Goal: Information Seeking & Learning: Learn about a topic

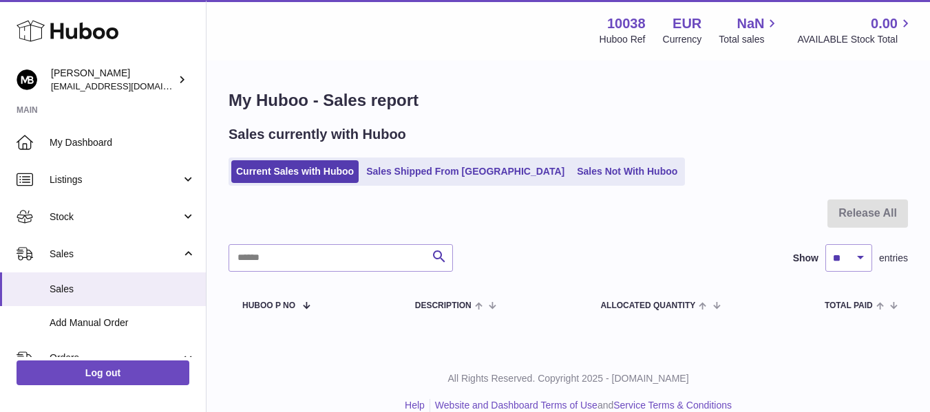
click at [513, 44] on div "Menu Huboo 10038 Huboo Ref EUR Currency NaN Total sales 0.00 AVAILABLE Stock To…" at bounding box center [568, 30] width 690 height 32
click at [531, 92] on h1 "My Huboo - Sales report" at bounding box center [567, 100] width 679 height 22
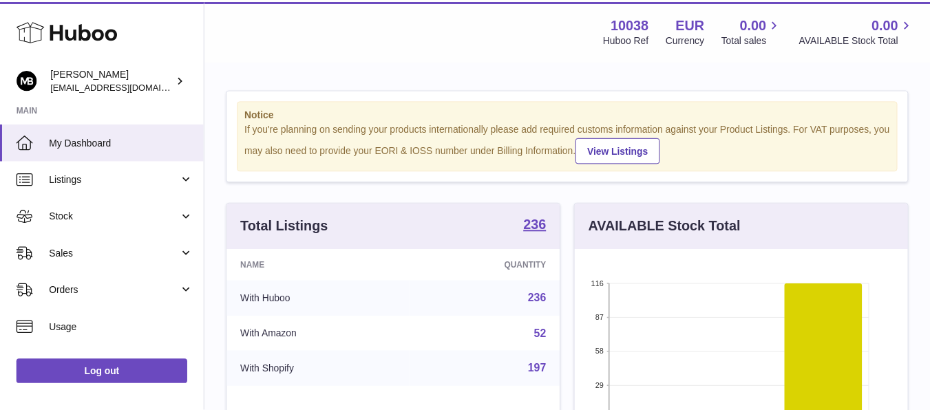
scroll to position [215, 336]
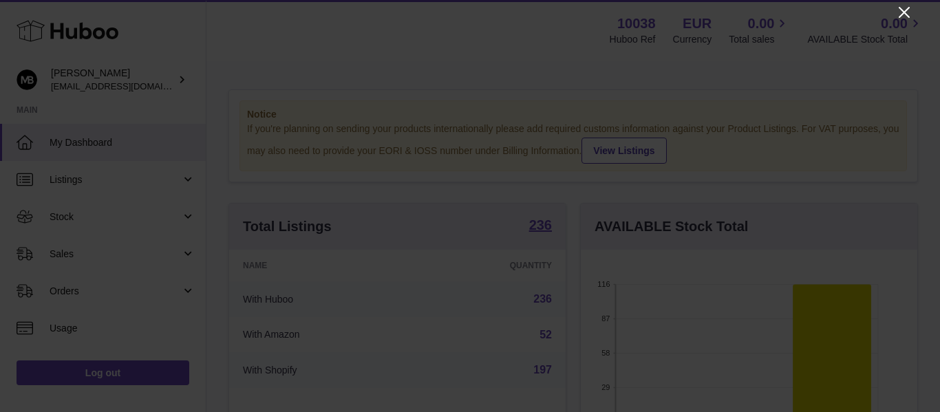
click at [897, 17] on icon "Close" at bounding box center [904, 12] width 17 height 17
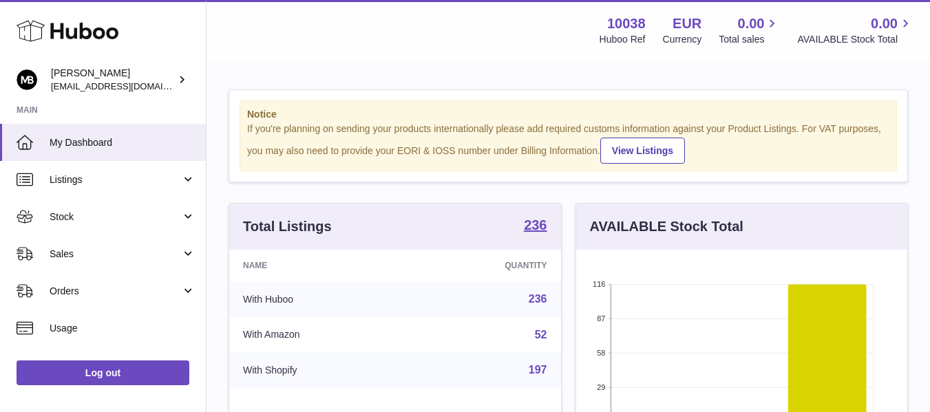
scroll to position [687899, 687782]
click at [442, 48] on div "Menu Huboo 10038 Huboo Ref EUR Currency 0.00 Total sales 0.00 AVAILABLE Stock T…" at bounding box center [567, 30] width 723 height 61
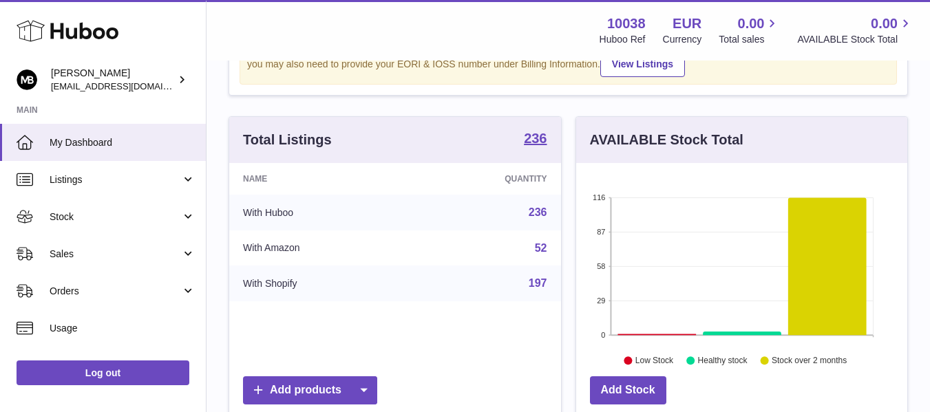
scroll to position [115, 0]
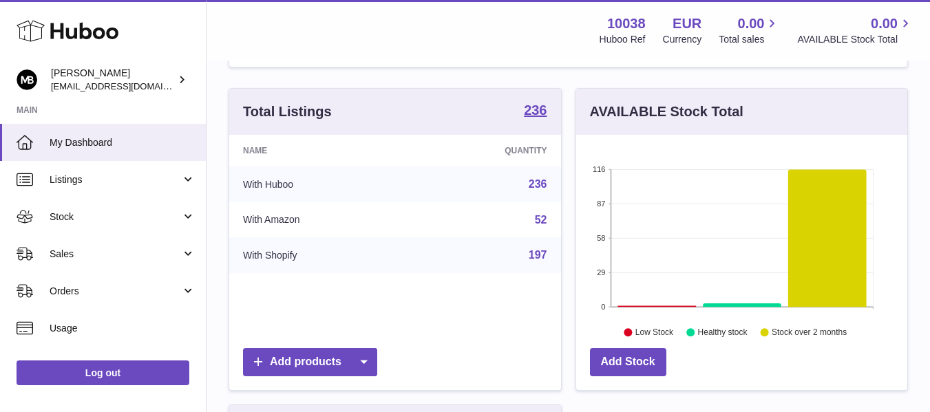
click at [323, 58] on div "Menu Huboo 10038 Huboo Ref EUR Currency 0.00 Total sales 0.00 AVAILABLE Stock T…" at bounding box center [567, 30] width 723 height 61
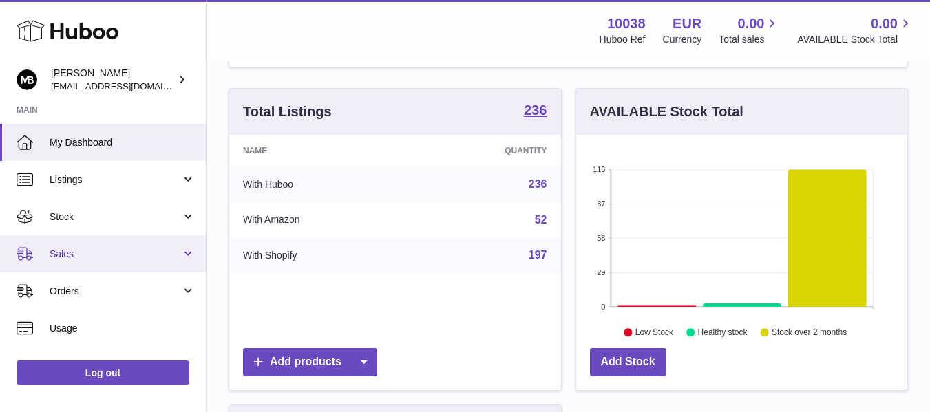
click at [94, 255] on span "Sales" at bounding box center [115, 254] width 131 height 13
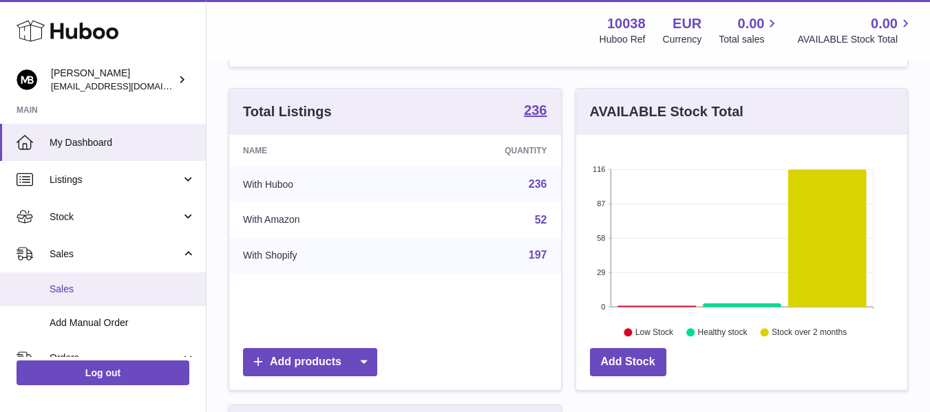
click at [66, 285] on span "Sales" at bounding box center [123, 289] width 146 height 13
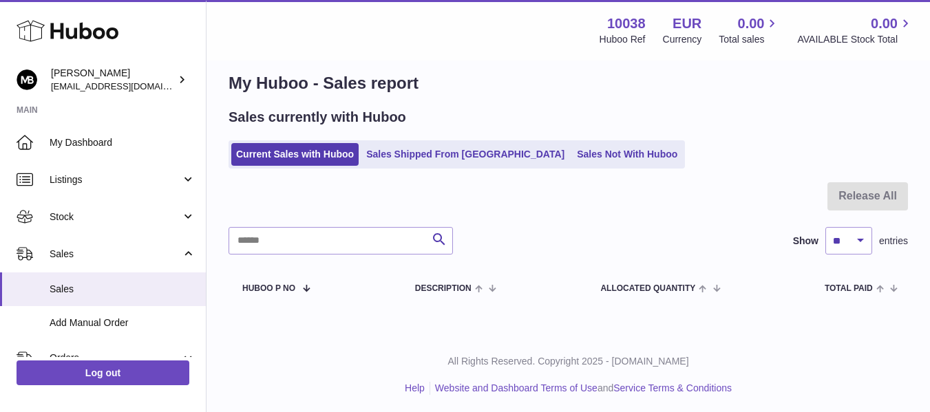
scroll to position [21, 0]
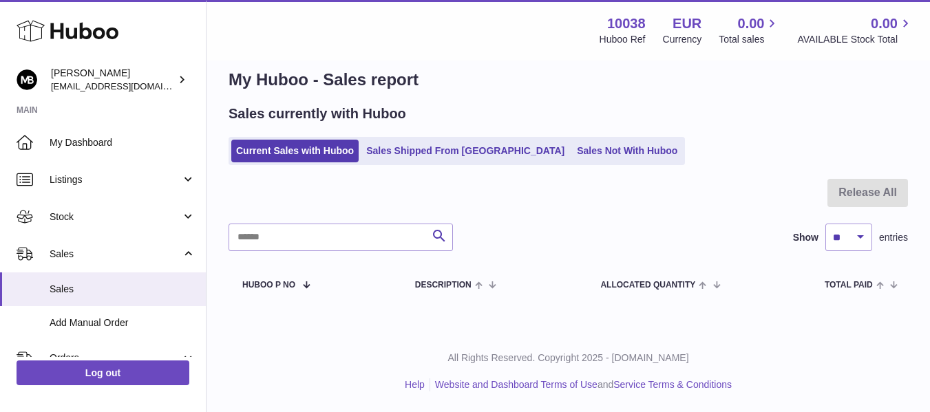
click at [391, 47] on div "Menu Huboo 10038 Huboo Ref EUR Currency 0.00 Total sales 0.00 AVAILABLE Stock T…" at bounding box center [567, 30] width 723 height 61
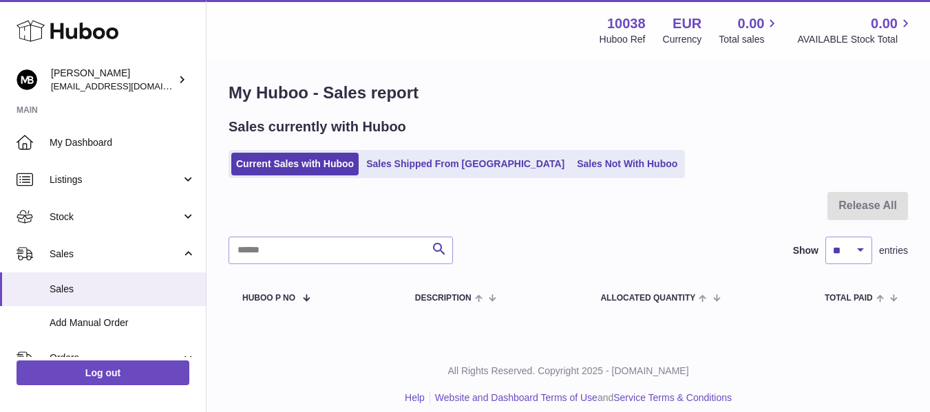
scroll to position [0, 0]
